Goal: Information Seeking & Learning: Learn about a topic

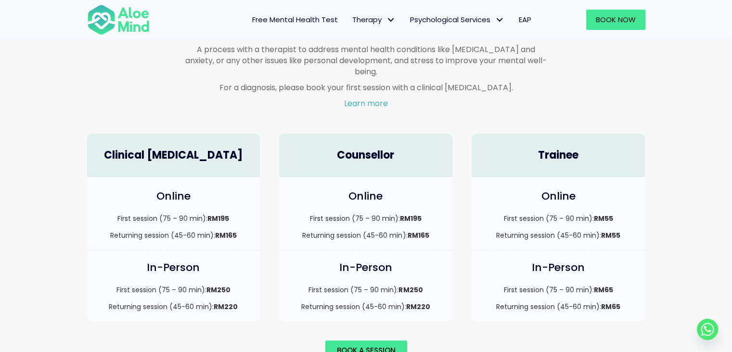
scroll to position [626, 0]
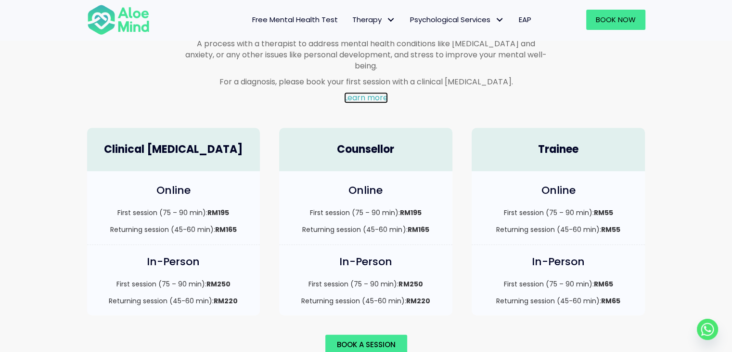
click at [361, 92] on link "Learn more" at bounding box center [366, 97] width 44 height 11
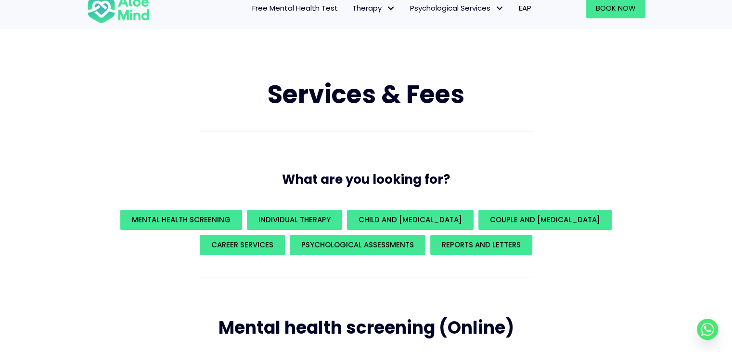
scroll to position [0, 0]
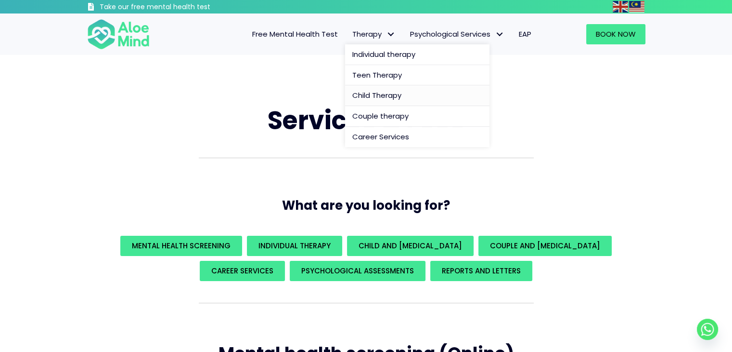
click at [371, 98] on span "Child Therapy" at bounding box center [376, 95] width 49 height 10
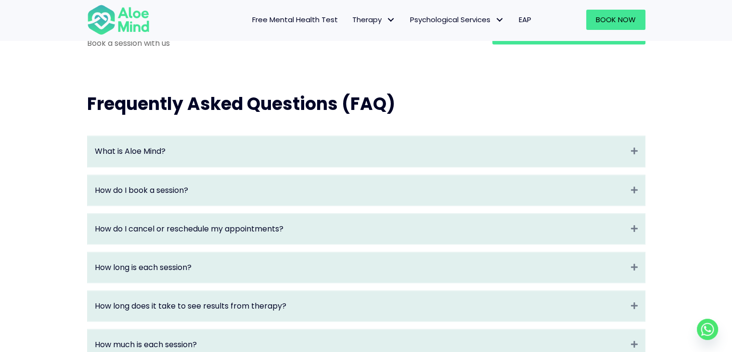
scroll to position [1011, 0]
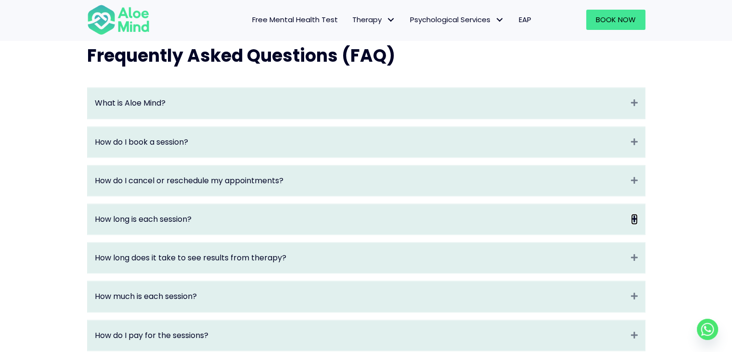
click at [634, 224] on icon "Expand" at bounding box center [634, 218] width 7 height 11
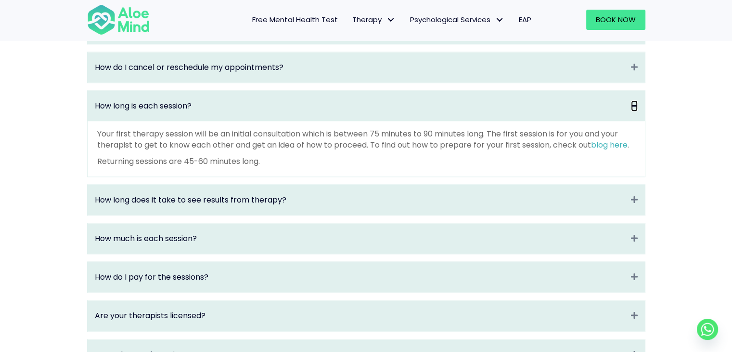
scroll to position [1156, 0]
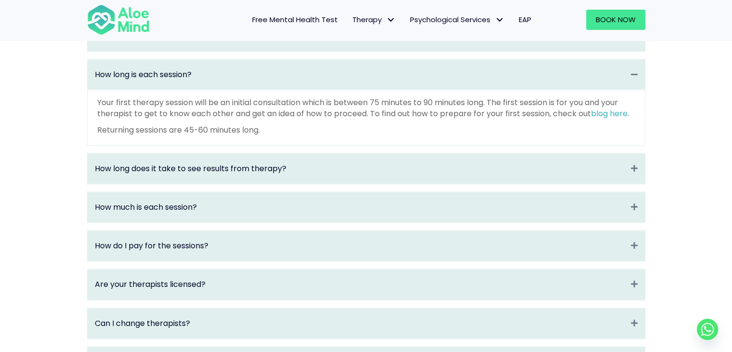
click at [394, 183] on div "How long does it take to see results from therapy? Expand" at bounding box center [367, 168] width 558 height 30
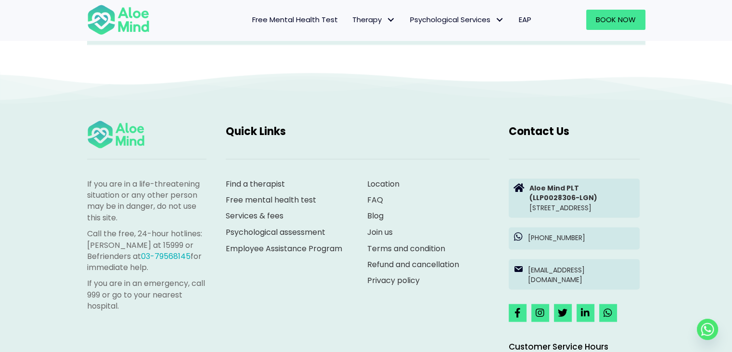
scroll to position [1589, 0]
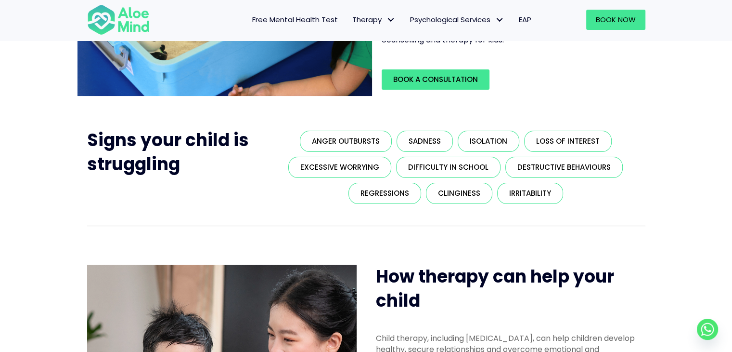
scroll to position [193, 0]
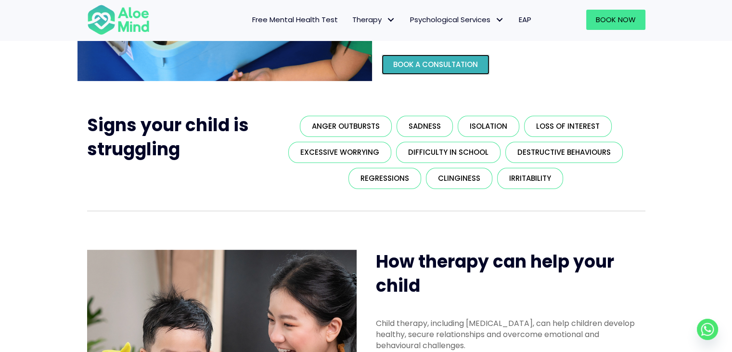
click at [435, 70] on link "Book a Consultation" at bounding box center [436, 64] width 108 height 20
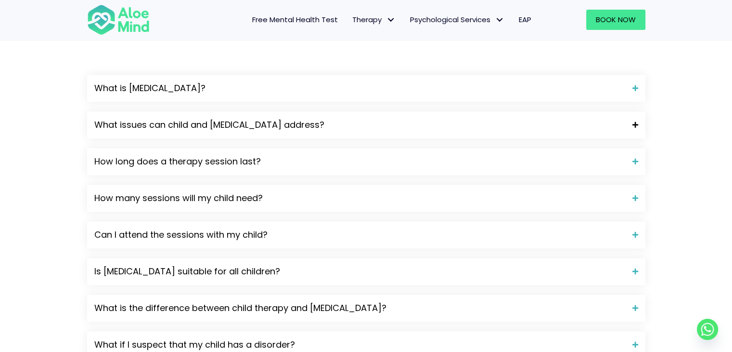
scroll to position [1156, 0]
